Goal: Transaction & Acquisition: Register for event/course

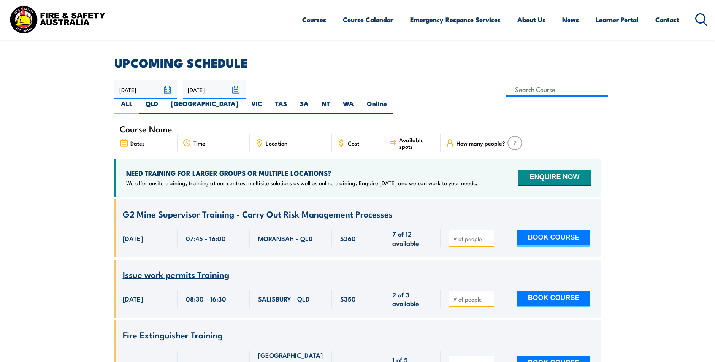
scroll to position [190, 0]
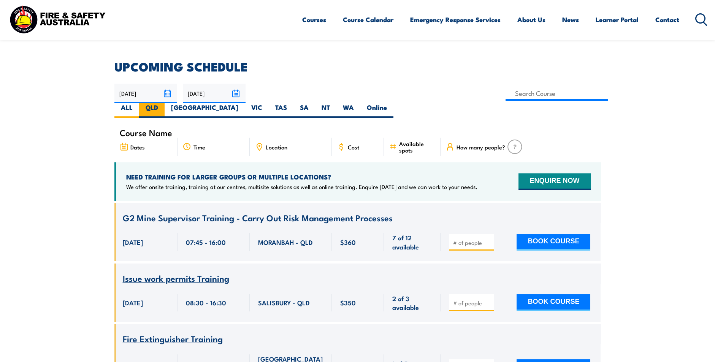
click at [165, 103] on label "QLD" at bounding box center [151, 110] width 25 height 15
click at [163, 103] on input "QLD" at bounding box center [160, 105] width 5 height 5
radio input "true"
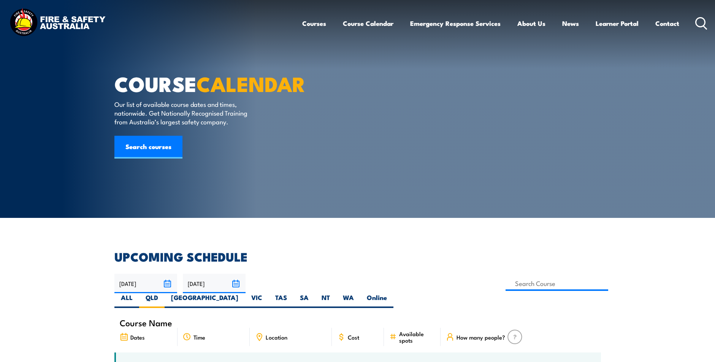
drag, startPoint x: 34, startPoint y: 159, endPoint x: 40, endPoint y: 35, distance: 124.0
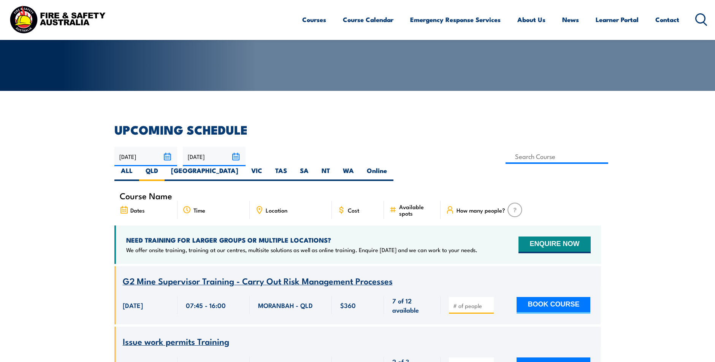
scroll to position [152, 0]
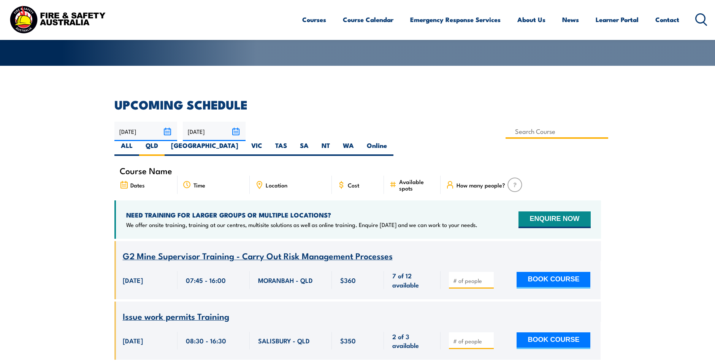
click at [505, 127] on input at bounding box center [556, 131] width 103 height 15
type input "Health & Safety Representatives Refresher OHS Training Course – [GEOGRAPHIC_DAT…"
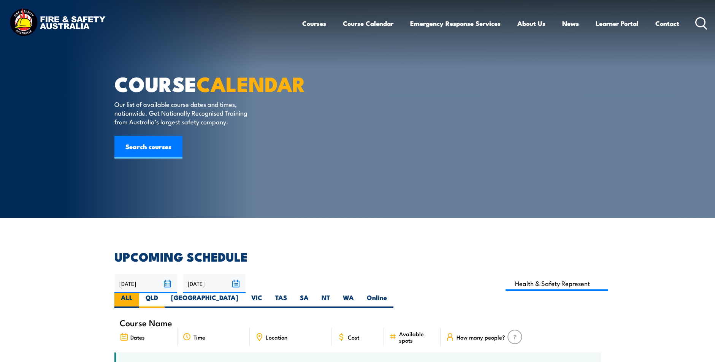
click at [139, 293] on label "ALL" at bounding box center [126, 300] width 25 height 15
click at [138, 293] on input "ALL" at bounding box center [135, 295] width 5 height 5
radio input "true"
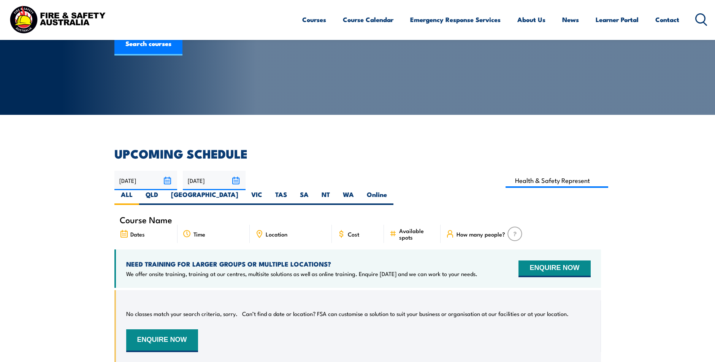
scroll to position [99, 0]
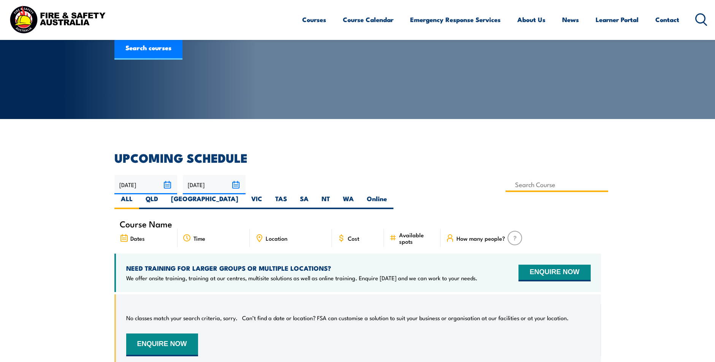
click at [505, 187] on input at bounding box center [556, 184] width 103 height 15
type input "H"
click at [258, 218] on div "Course Name" at bounding box center [357, 223] width 486 height 10
click at [269, 235] on span "Location" at bounding box center [277, 238] width 22 height 6
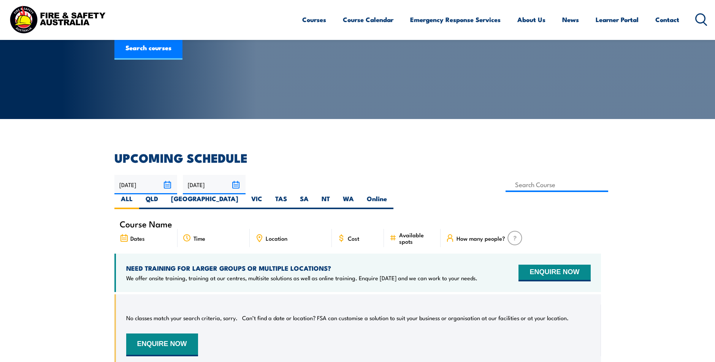
click at [142, 232] on div "Course Name Dates Time Location Cost" at bounding box center [357, 235] width 486 height 35
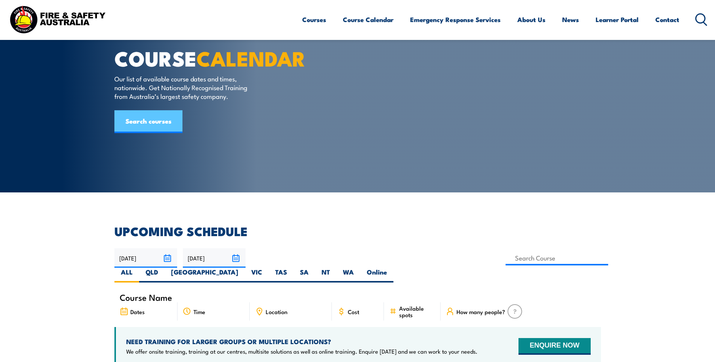
scroll to position [23, 0]
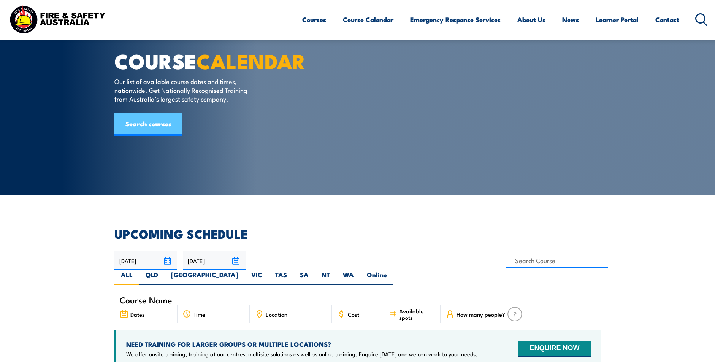
click at [147, 136] on link "Search courses" at bounding box center [148, 124] width 68 height 23
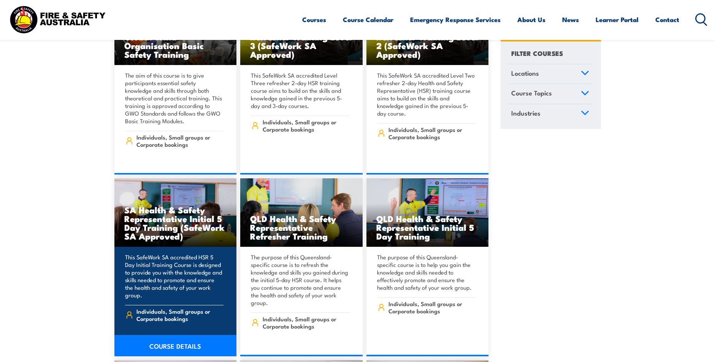
scroll to position [3458, 0]
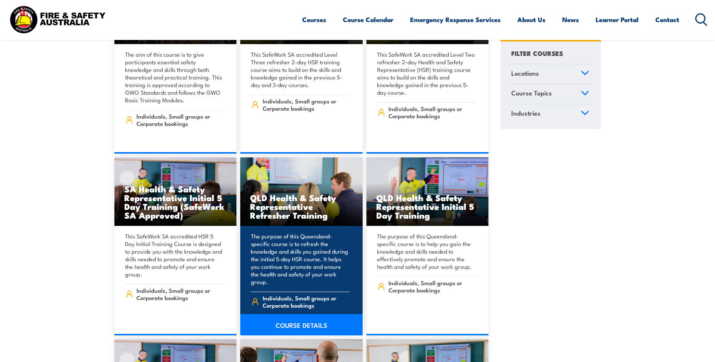
click at [278, 199] on h3 "QLD Health & Safety Representative Refresher Training" at bounding box center [301, 206] width 103 height 26
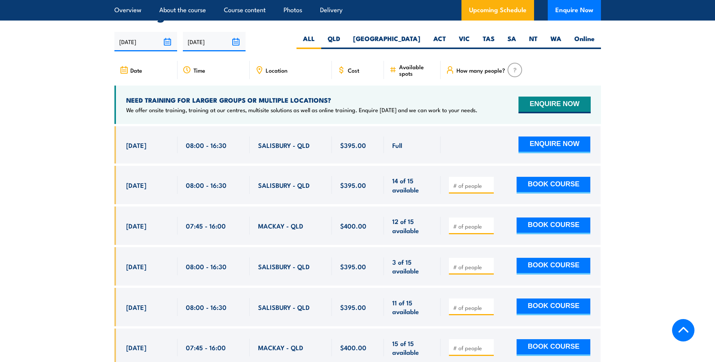
scroll to position [1330, 0]
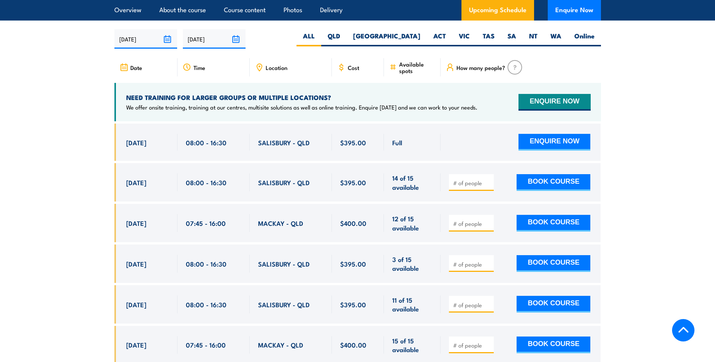
click at [474, 187] on input "number" at bounding box center [472, 183] width 38 height 8
type input "1"
click at [516, 177] on div "1 BOOK COURSE" at bounding box center [520, 182] width 160 height 38
click at [533, 182] on button "BOOK COURSE" at bounding box center [553, 182] width 74 height 17
